Goal: Find specific fact: Find specific fact

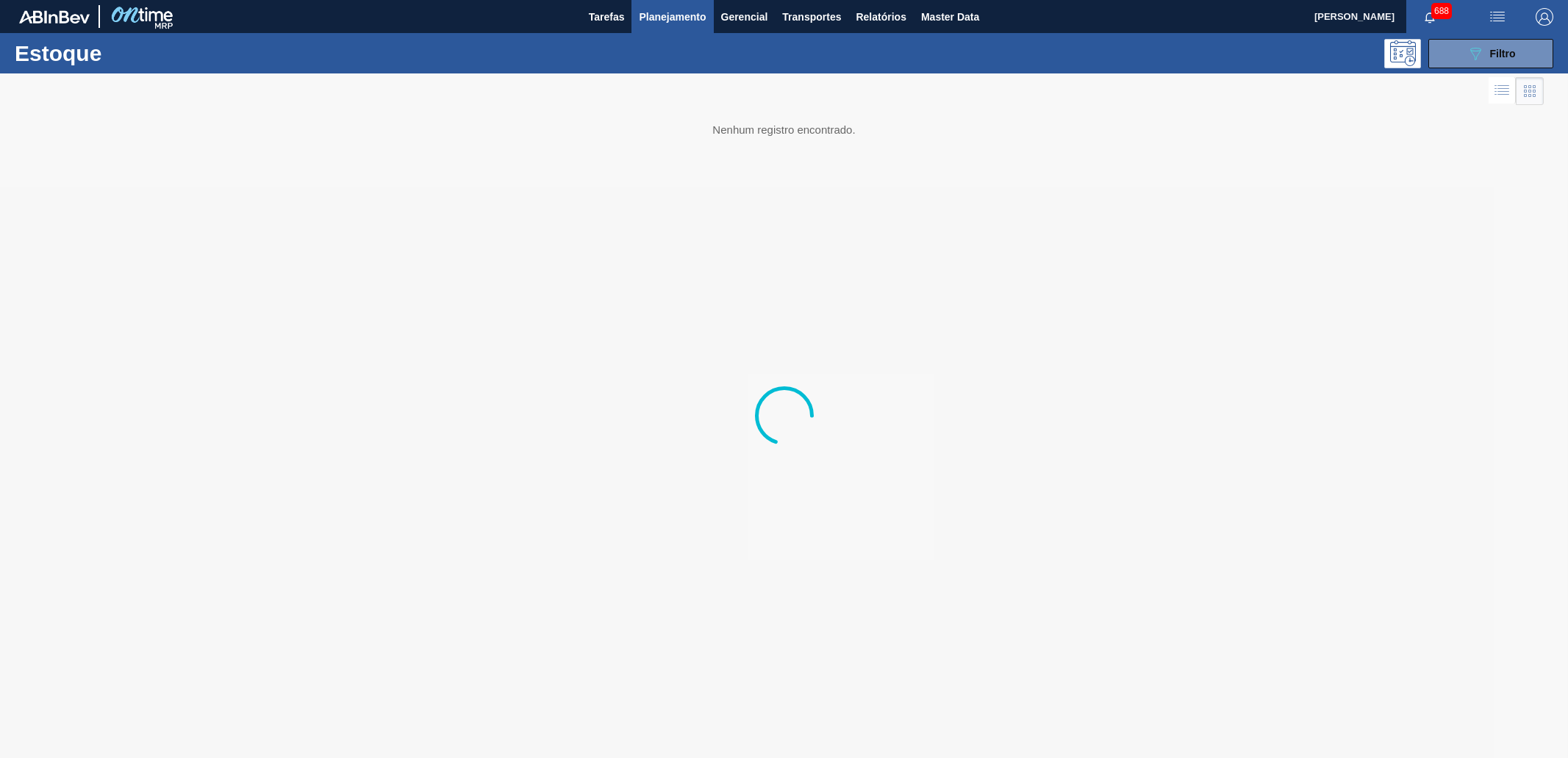
click at [1496, 45] on div "089F7B8B-B2A5-4AFE-B5C0-19BA573D28AC Filtro" at bounding box center [1491, 53] width 49 height 18
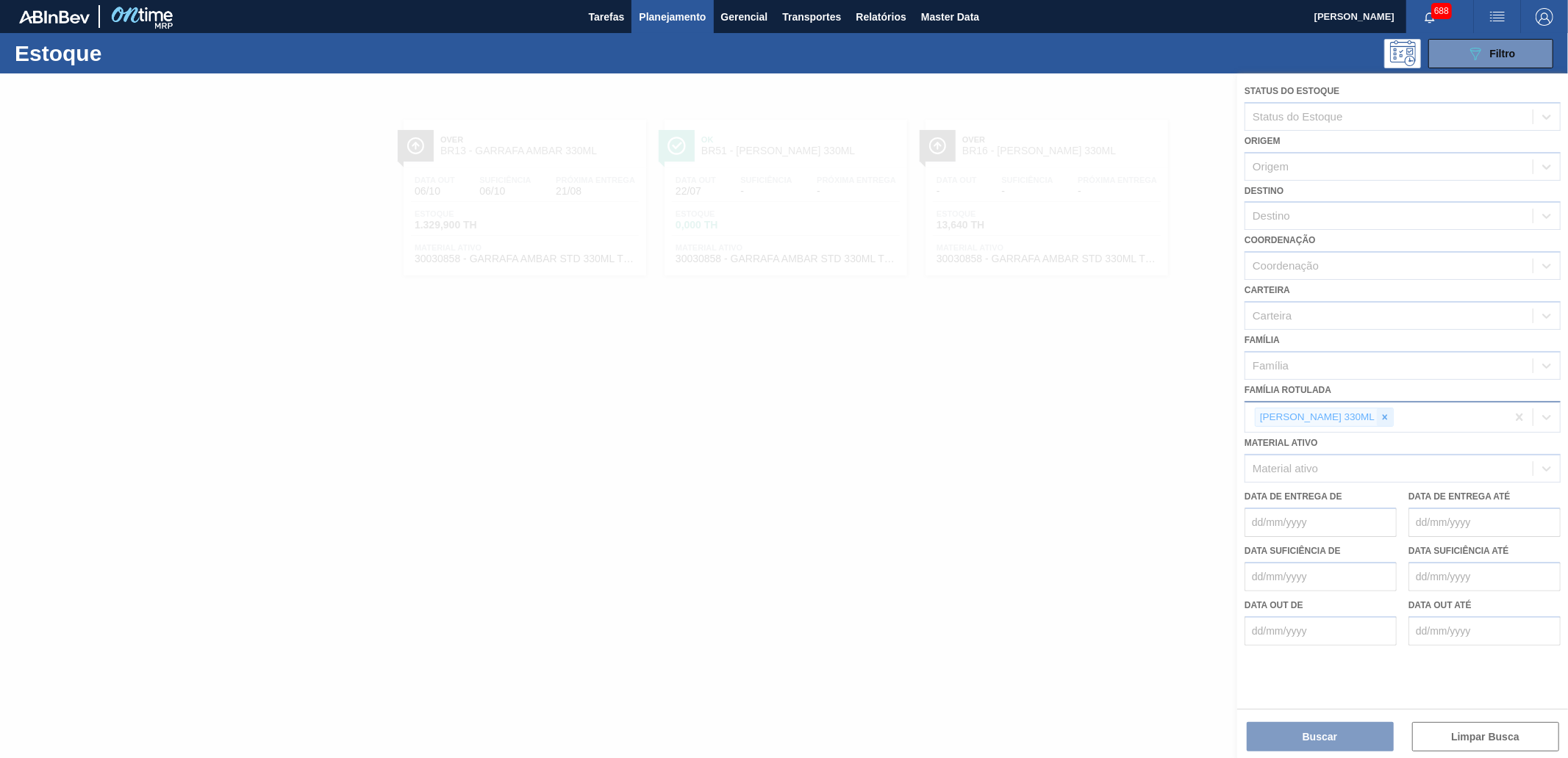
click at [1390, 415] on icon at bounding box center [1384, 416] width 10 height 10
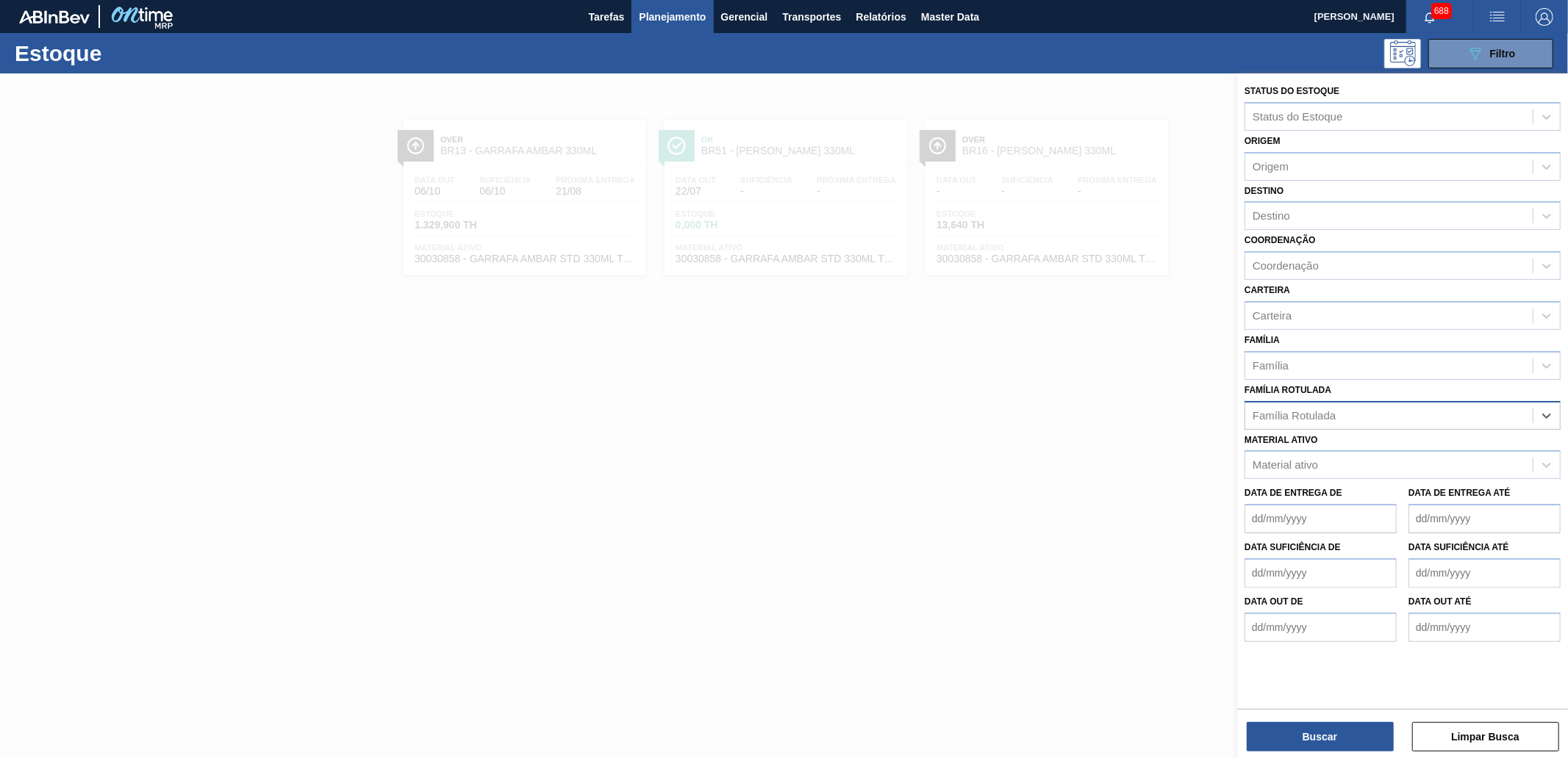
click at [1381, 412] on div "Família Rotulada" at bounding box center [1388, 415] width 287 height 22
type Rotulada "mini"
drag, startPoint x: 1174, startPoint y: 402, endPoint x: 1272, endPoint y: 285, distance: 152.6
click at [1174, 400] on div at bounding box center [784, 452] width 1568 height 758
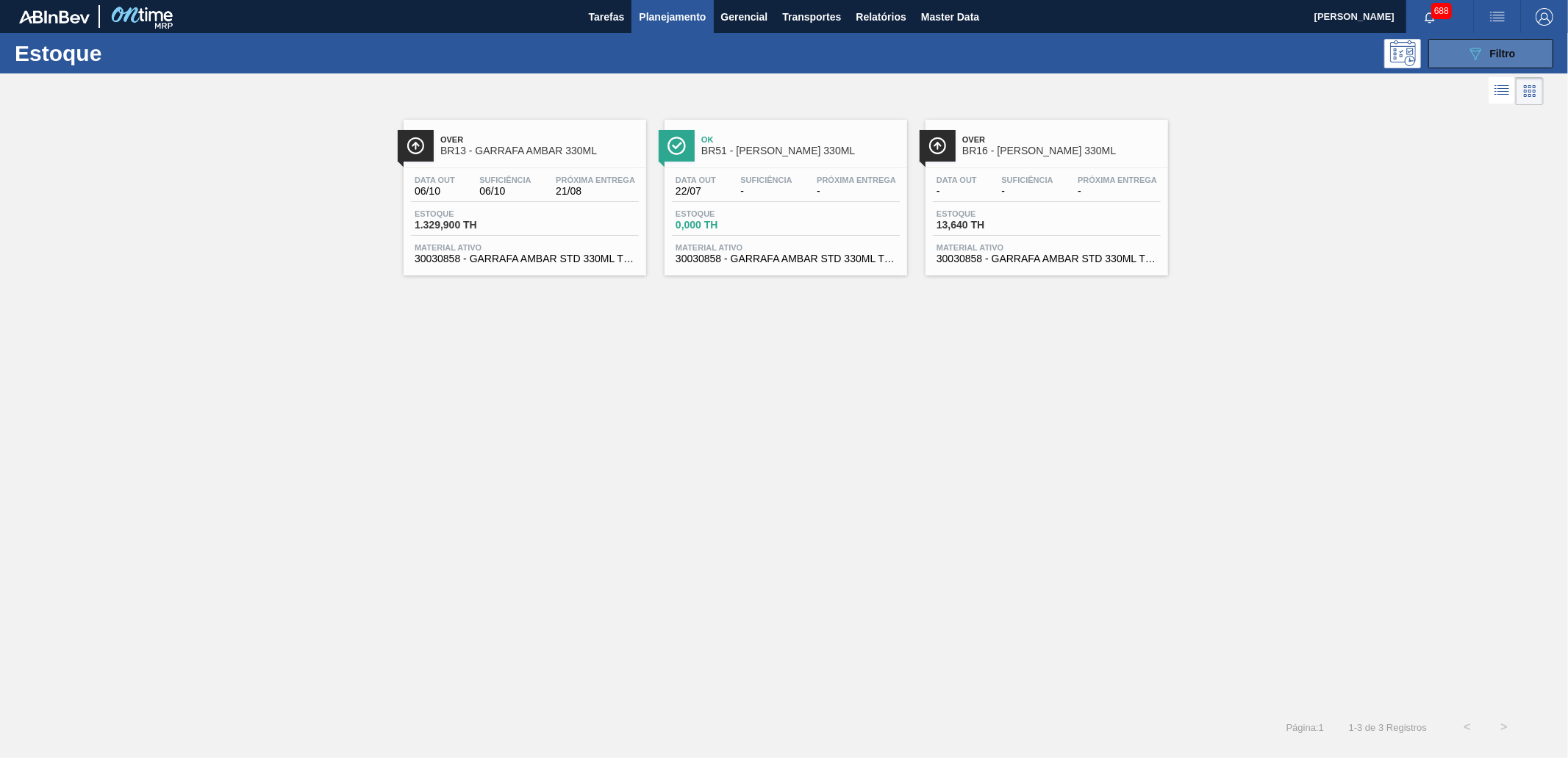
click at [1458, 39] on button "089F7B8B-B2A5-4AFE-B5C0-19BA573D28AC Filtro" at bounding box center [1490, 53] width 125 height 29
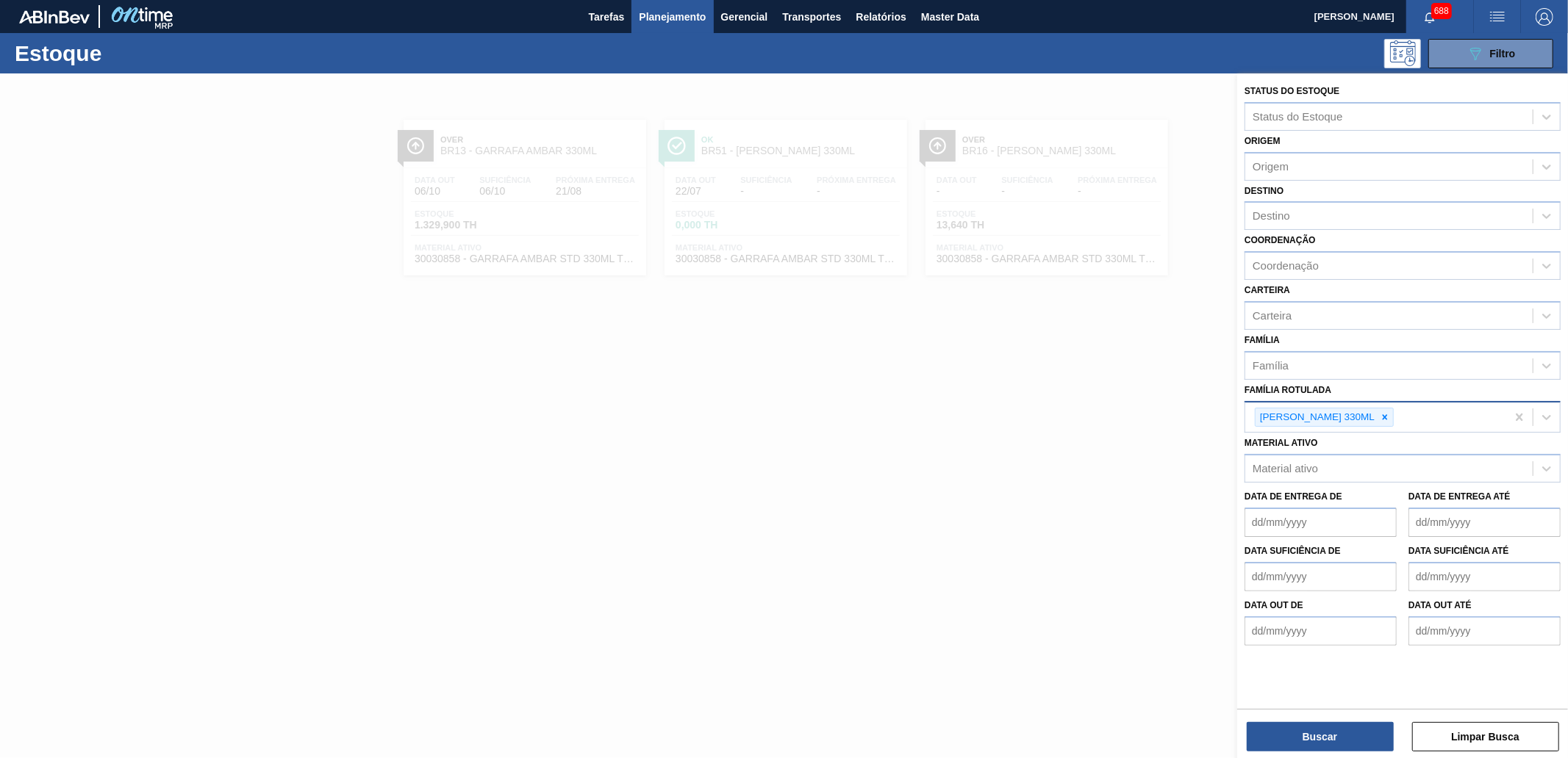
click at [1387, 402] on div "[PERSON_NAME] 330ML" at bounding box center [1376, 417] width 261 height 30
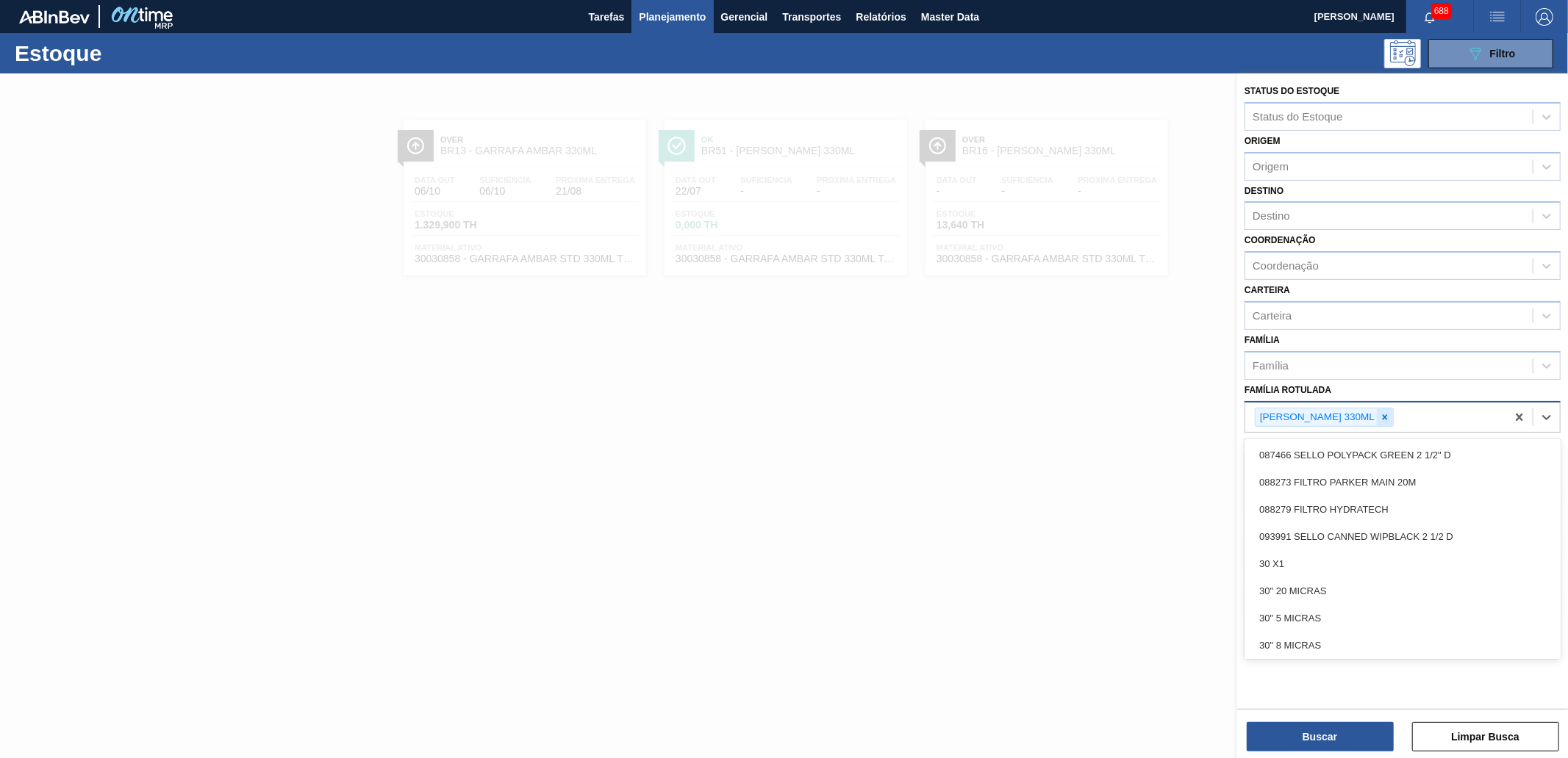
click at [1387, 414] on icon at bounding box center [1384, 416] width 5 height 5
type Rotulada "minichi"
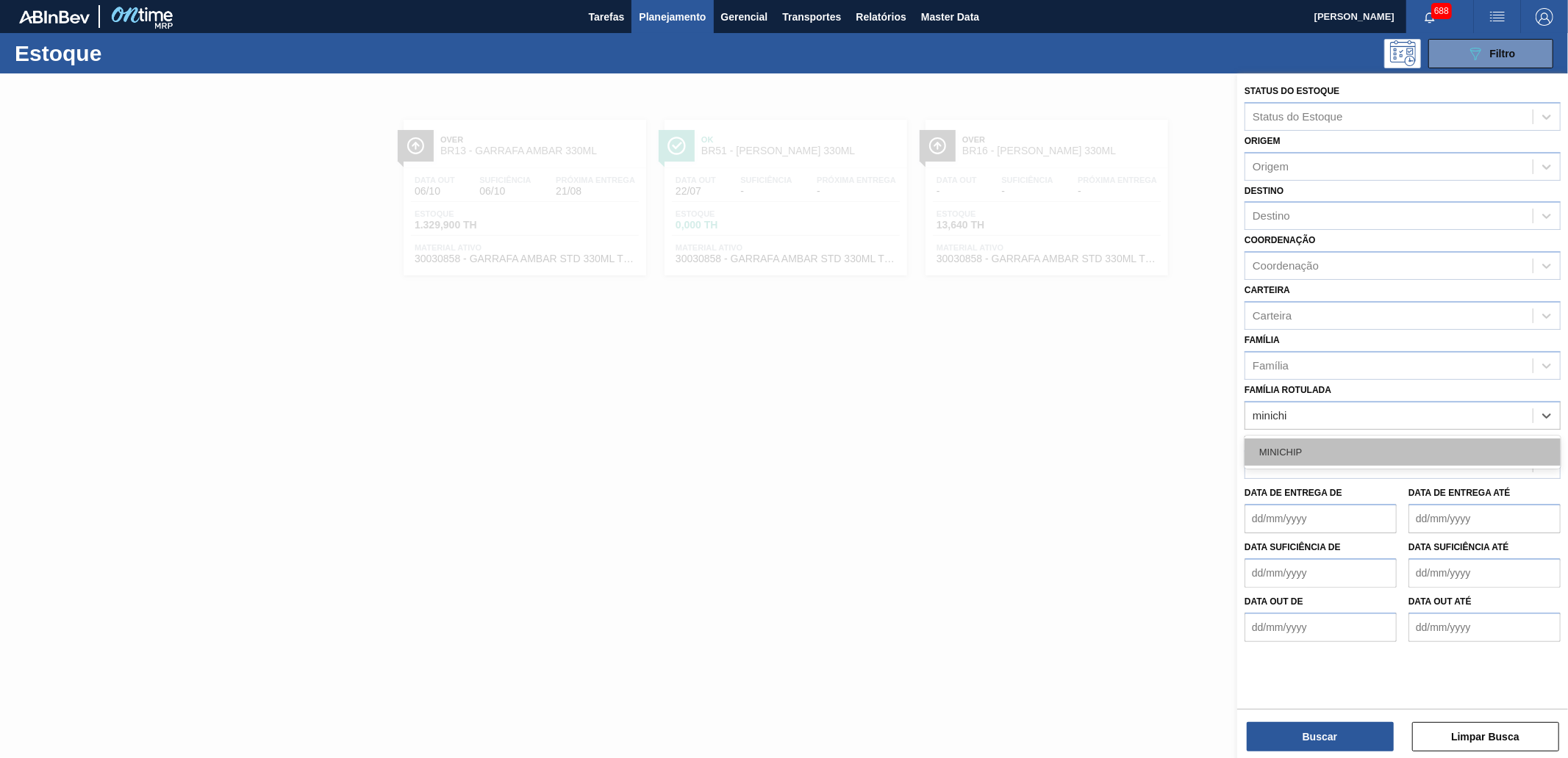
click at [1340, 438] on div "MINICHIP" at bounding box center [1402, 451] width 316 height 27
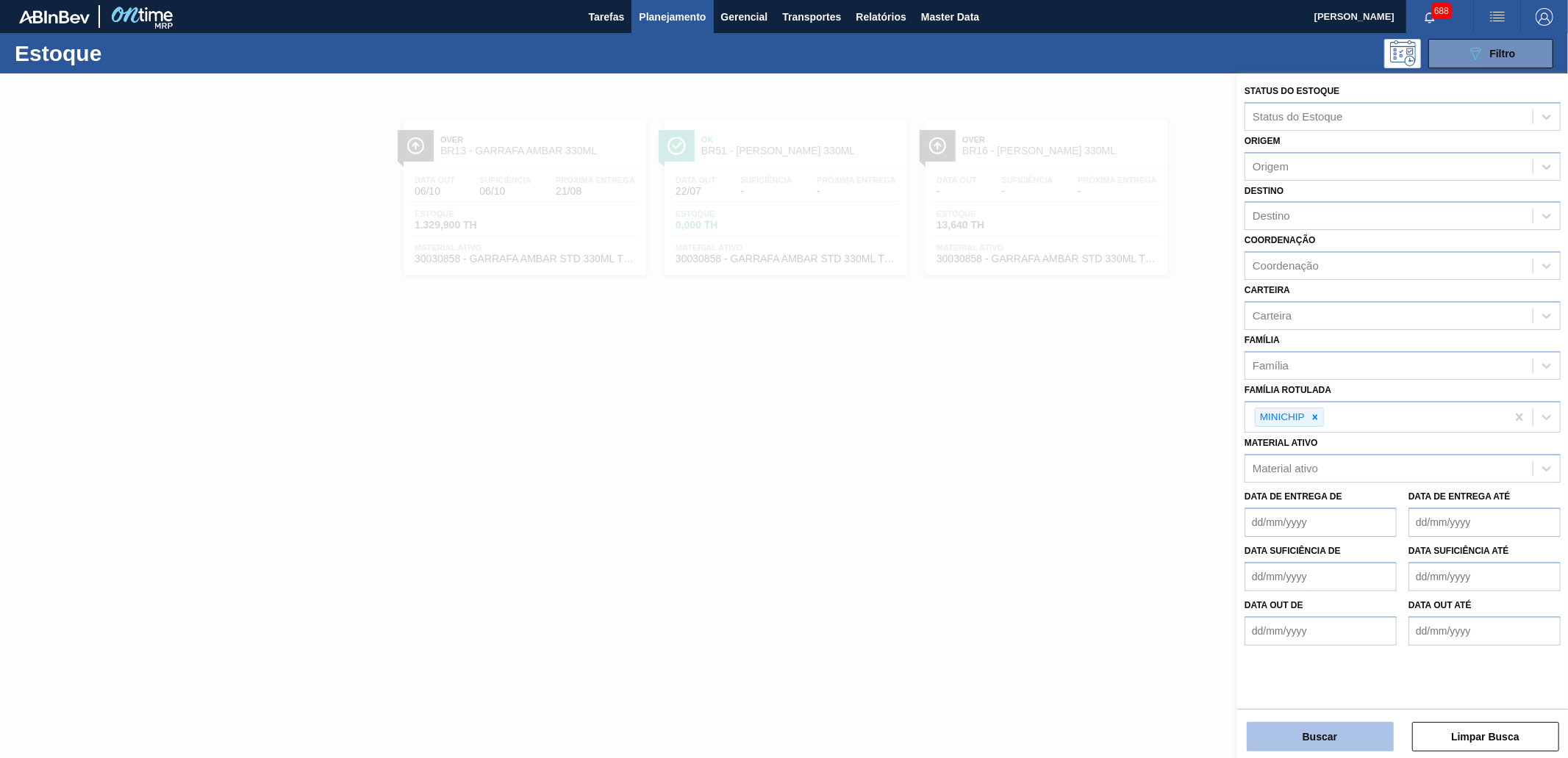
click at [1303, 733] on button "Buscar" at bounding box center [1319, 736] width 147 height 29
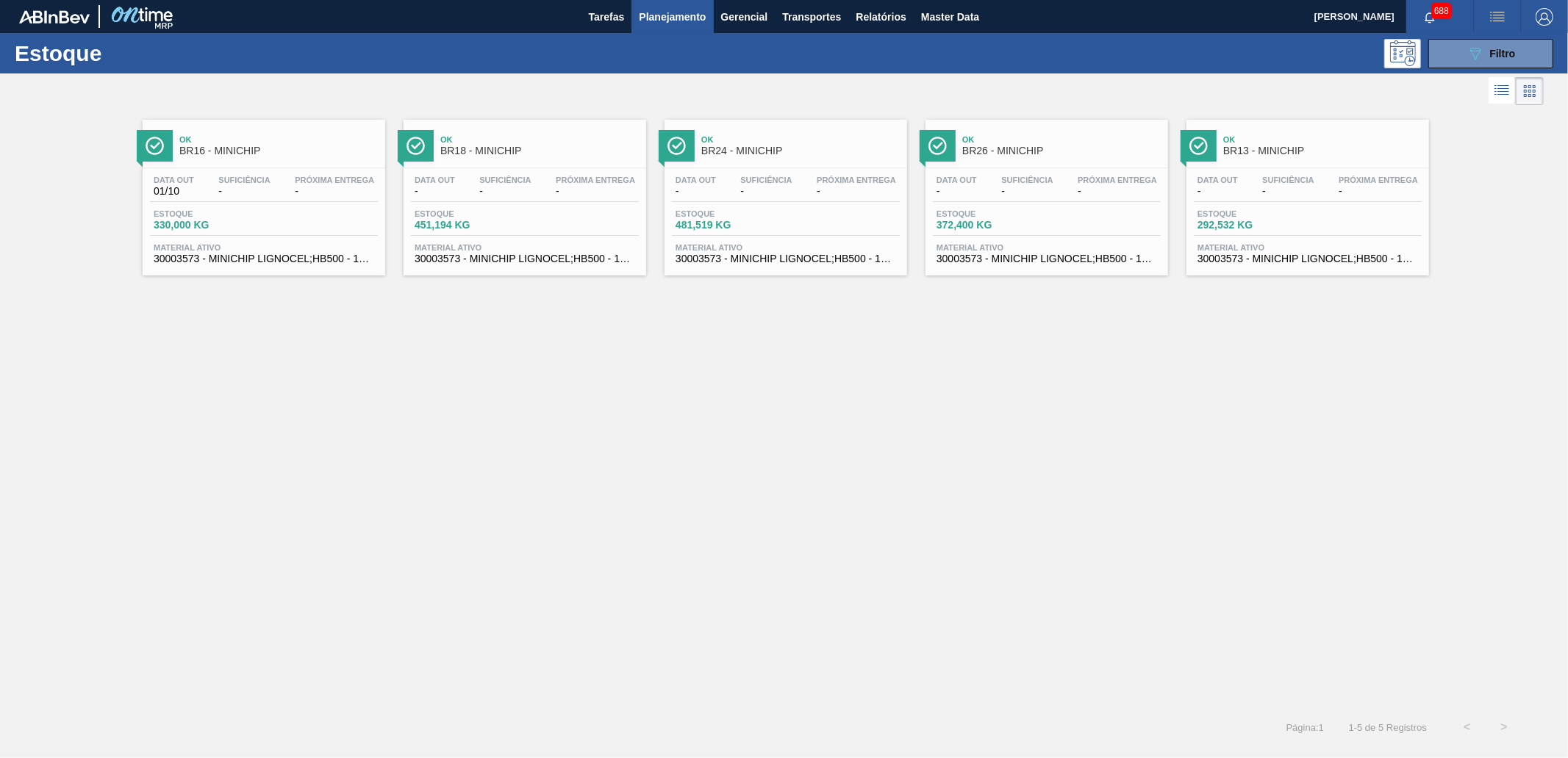
click at [573, 144] on div "Ok BR18 - MINICHIP" at bounding box center [540, 146] width 199 height 33
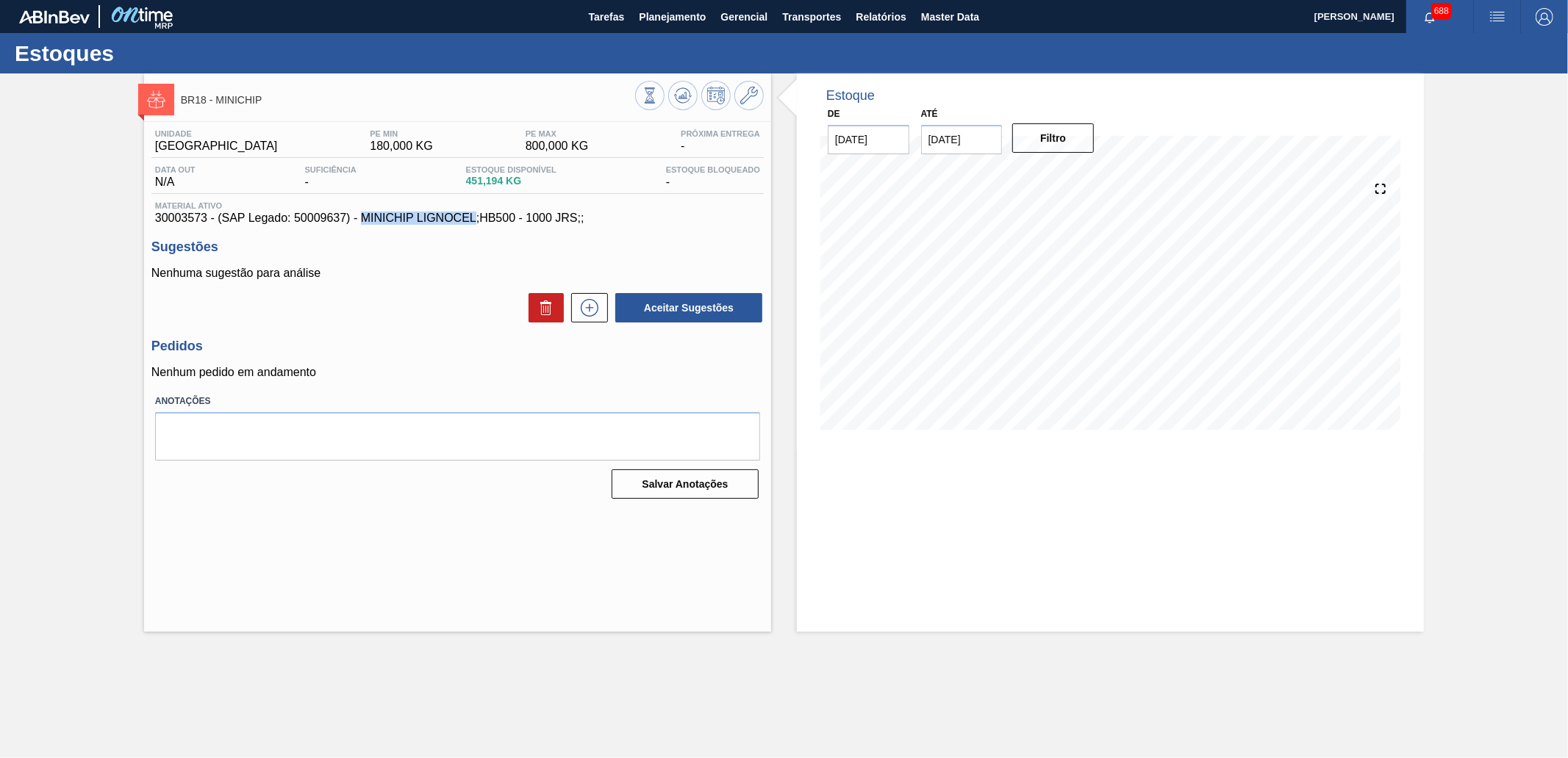
drag, startPoint x: 359, startPoint y: 220, endPoint x: 474, endPoint y: 221, distance: 115.0
click at [474, 221] on span "30003573 - (SAP Legado: 50009637) - MINICHIP LIGNOCEL;HB500 - 1000 JRS;;" at bounding box center [457, 219] width 605 height 13
copy span "MINICHIP LIGNOCEL"
